Goal: Manage account settings

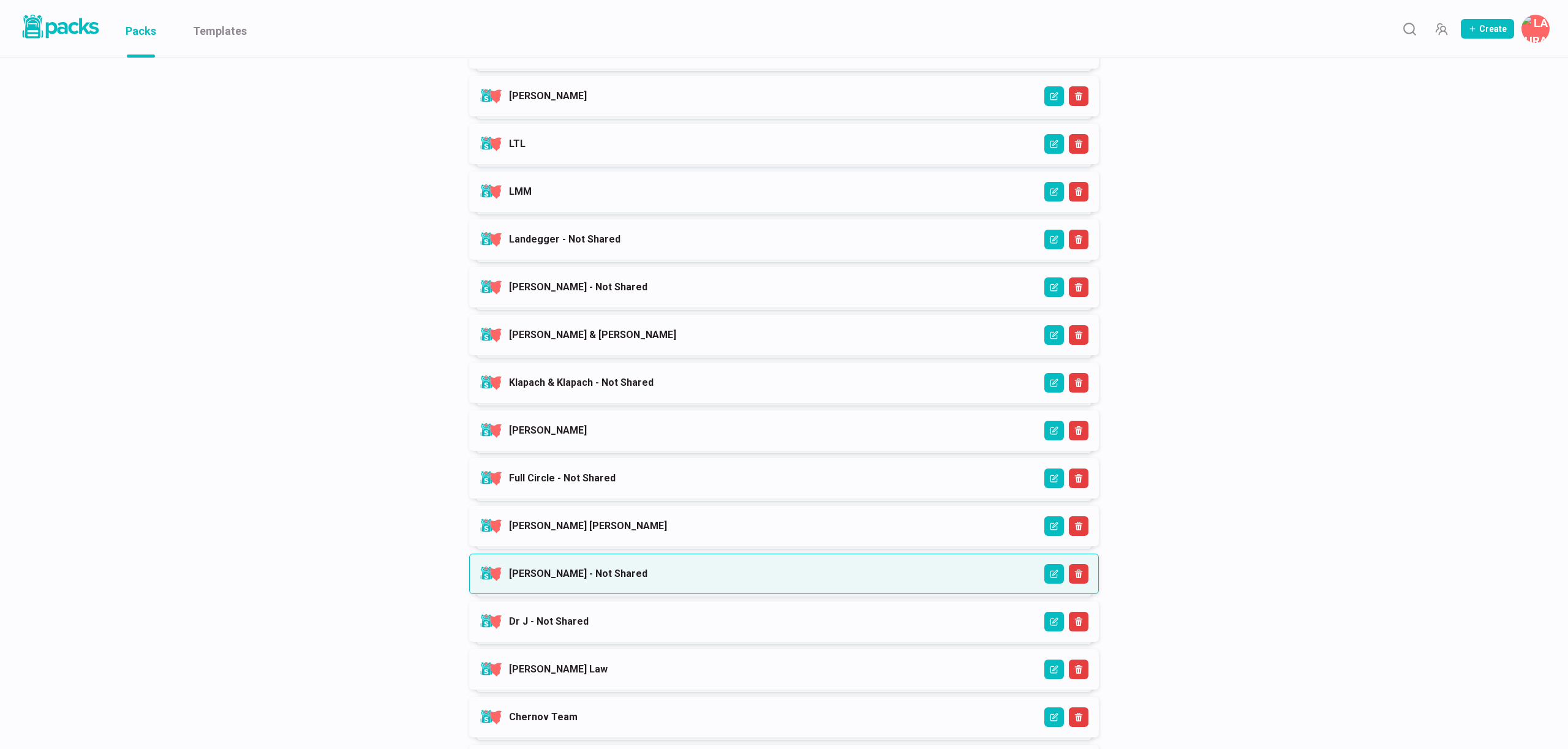
scroll to position [470, 0]
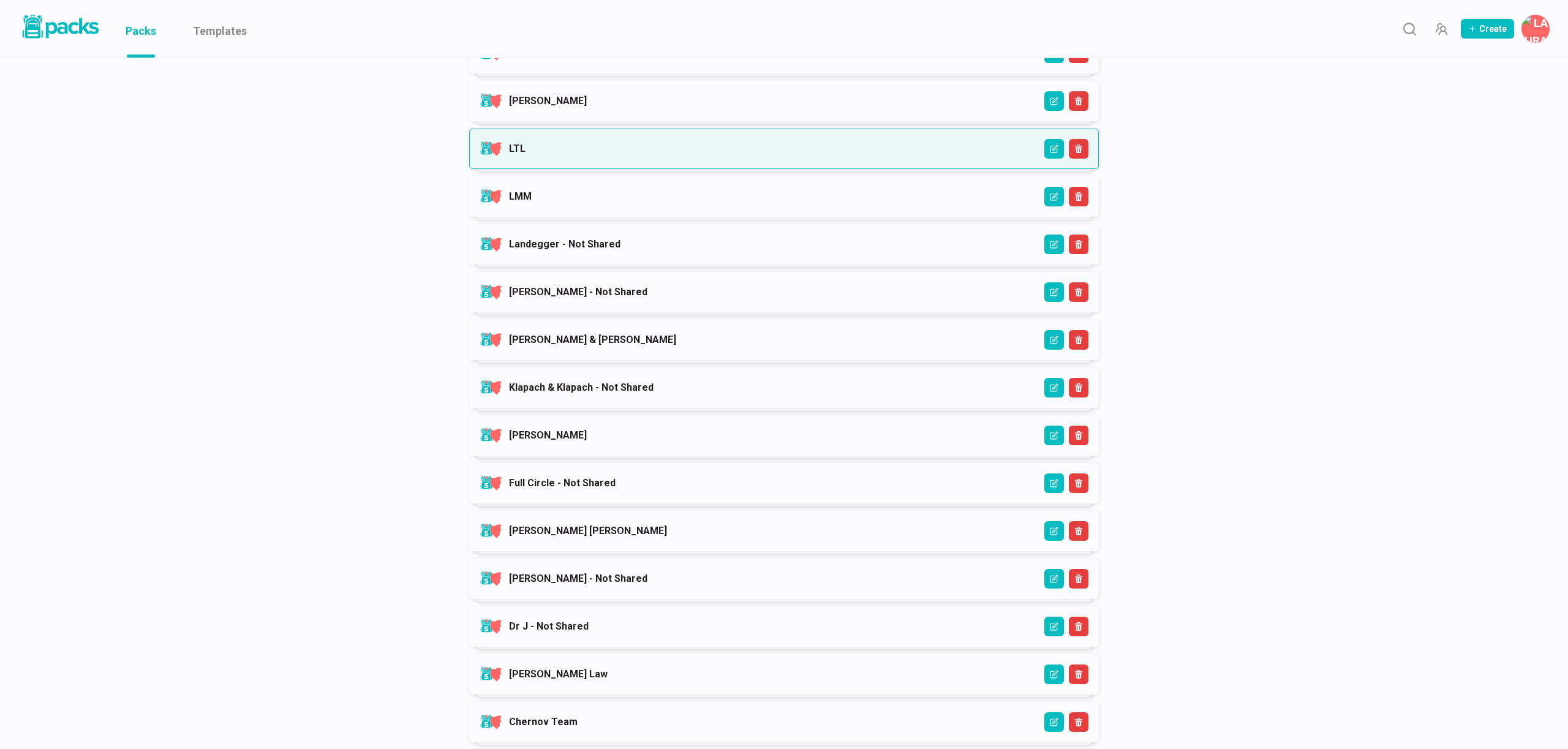
click at [525, 153] on link "LTL" at bounding box center [517, 148] width 17 height 12
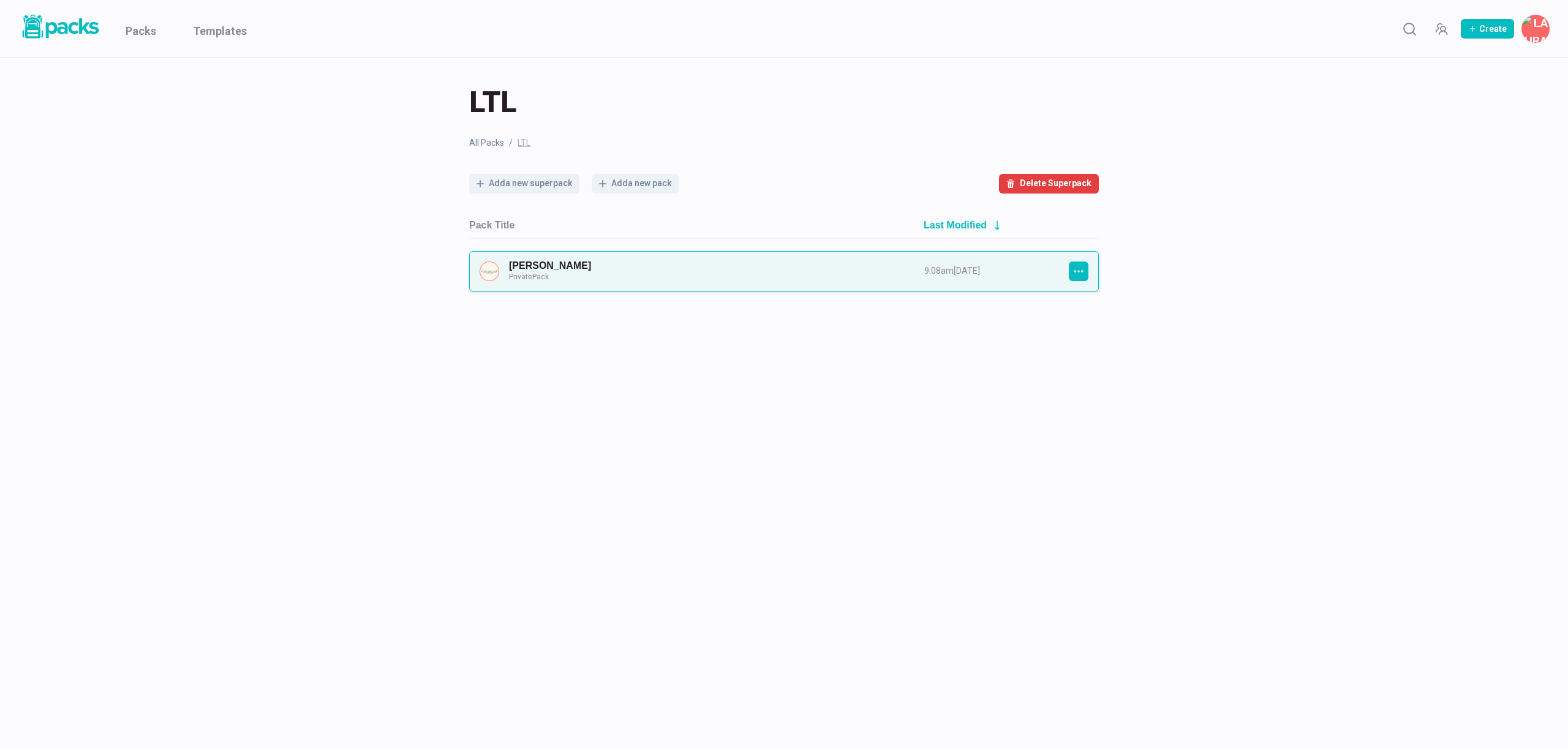
click at [829, 268] on link "[PERSON_NAME] Private Pack" at bounding box center [705, 270] width 393 height 23
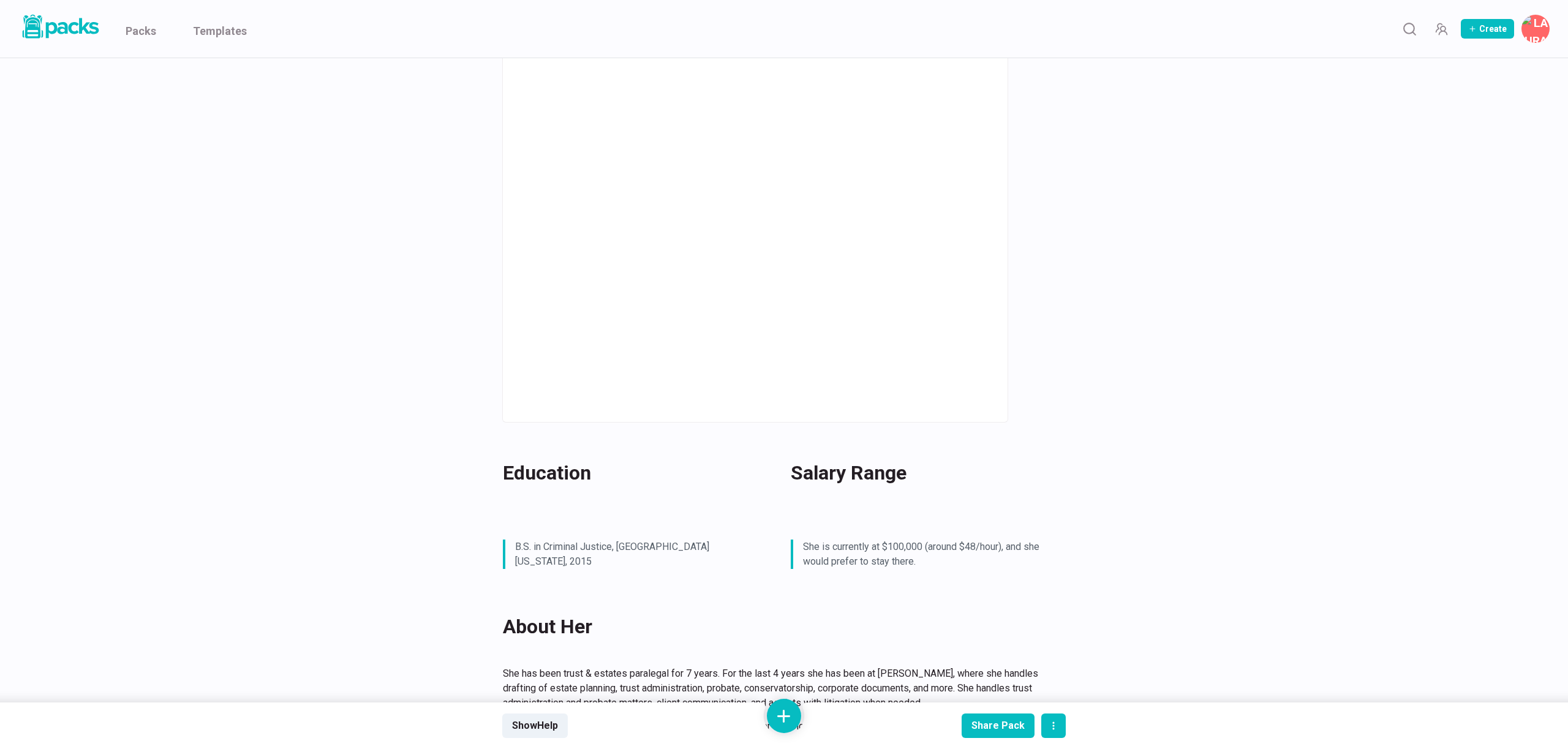
scroll to position [639, 0]
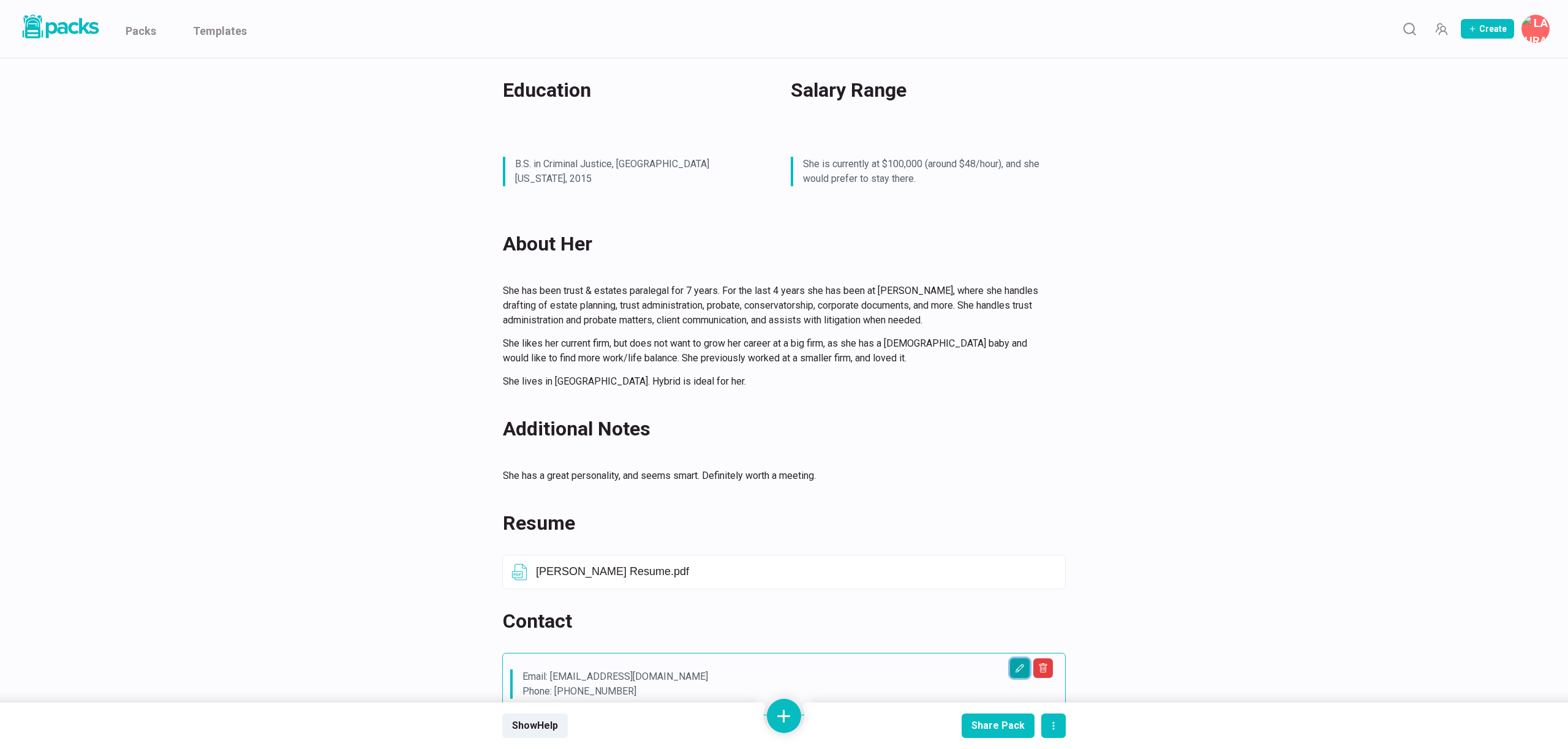
click at [1016, 664] on icon "Edit asset" at bounding box center [1020, 668] width 8 height 8
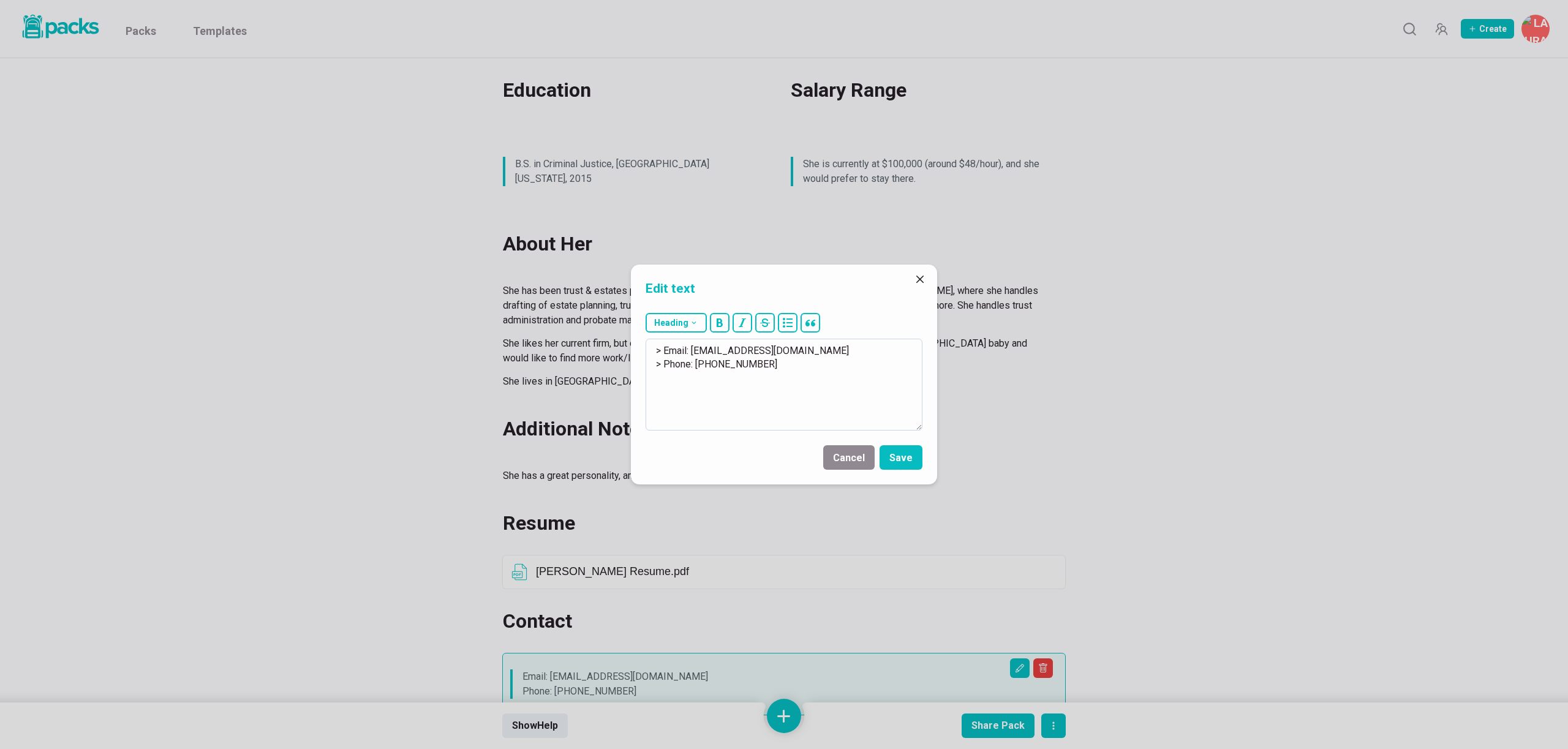
drag, startPoint x: 692, startPoint y: 350, endPoint x: 822, endPoint y: 351, distance: 130.0
click at [822, 351] on textarea "> Email: [EMAIL_ADDRESS][DOMAIN_NAME] > Phone: [PHONE_NUMBER]" at bounding box center [783, 384] width 277 height 92
drag, startPoint x: 842, startPoint y: 459, endPoint x: 904, endPoint y: 370, distance: 108.5
click at [842, 459] on button "Cancel" at bounding box center [848, 457] width 51 height 24
